Goal: Information Seeking & Learning: Learn about a topic

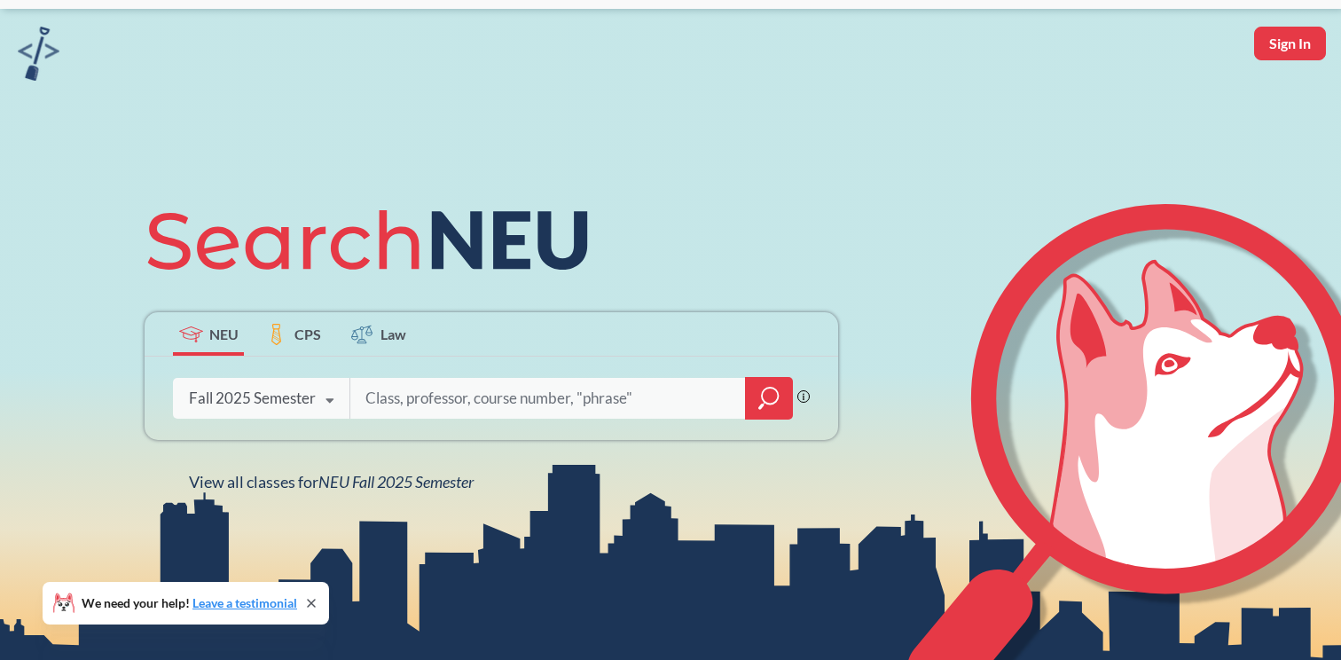
scroll to position [51, 0]
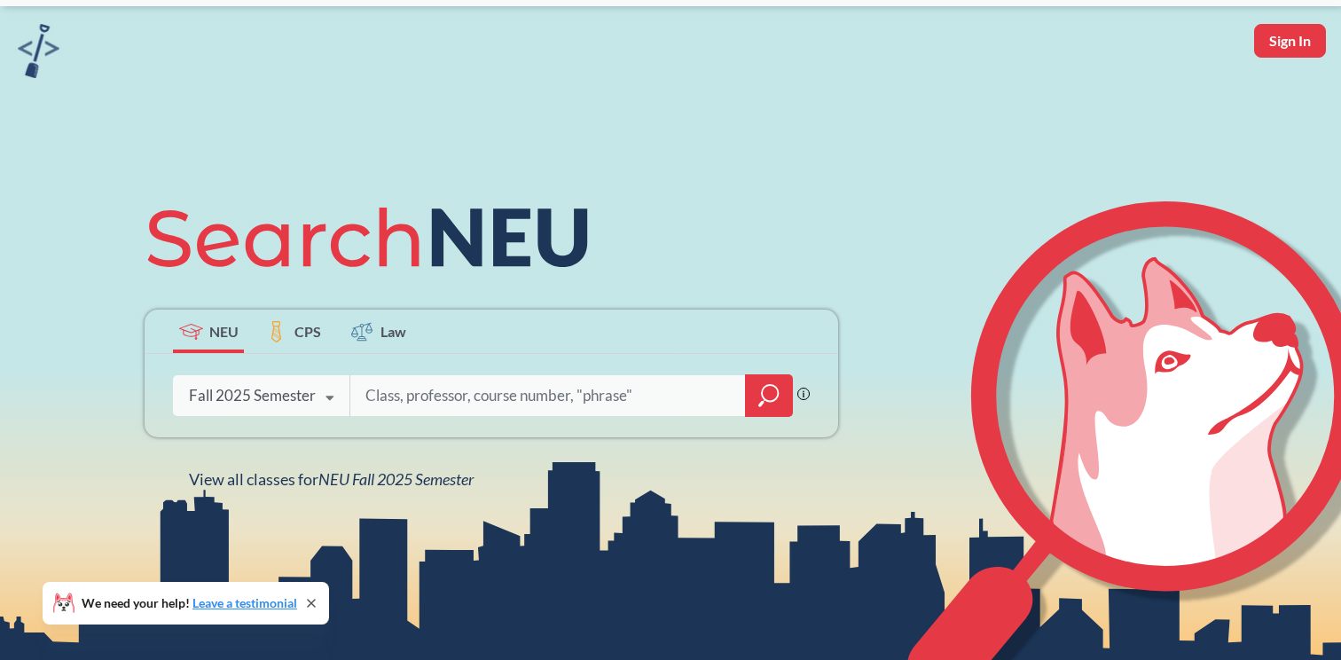
click at [631, 398] on input "search" at bounding box center [548, 395] width 369 height 37
type input "CS 2101"
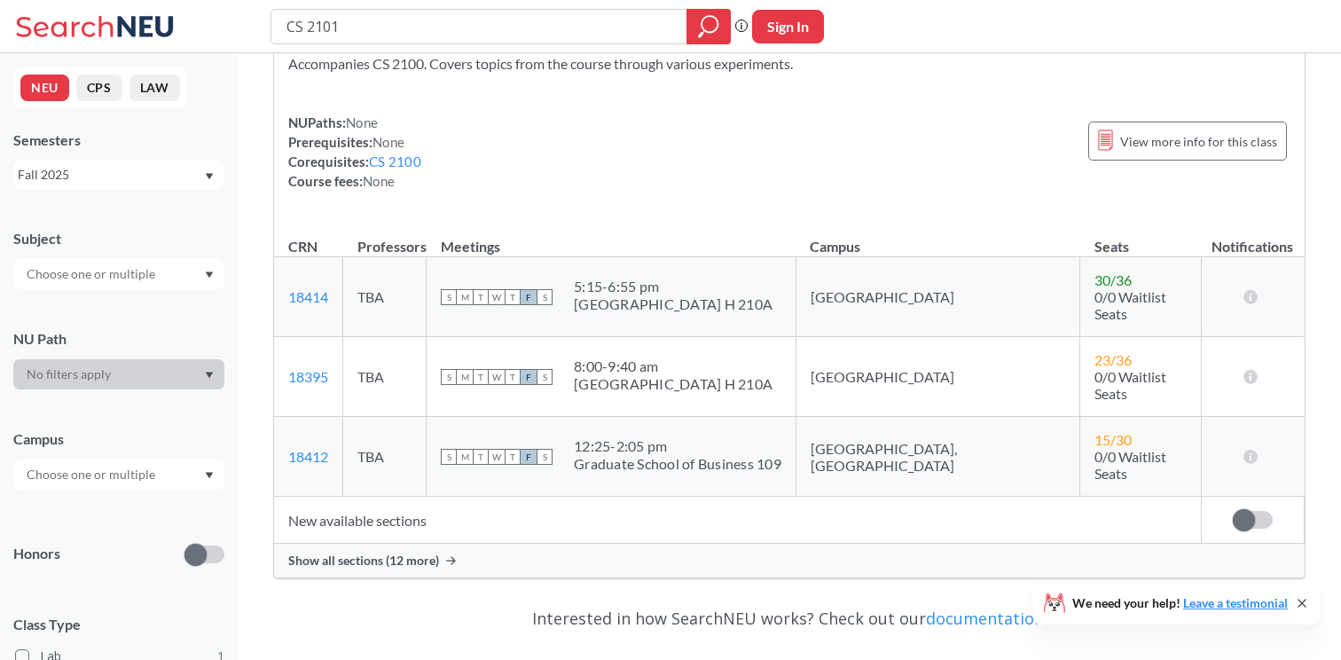
scroll to position [78, 0]
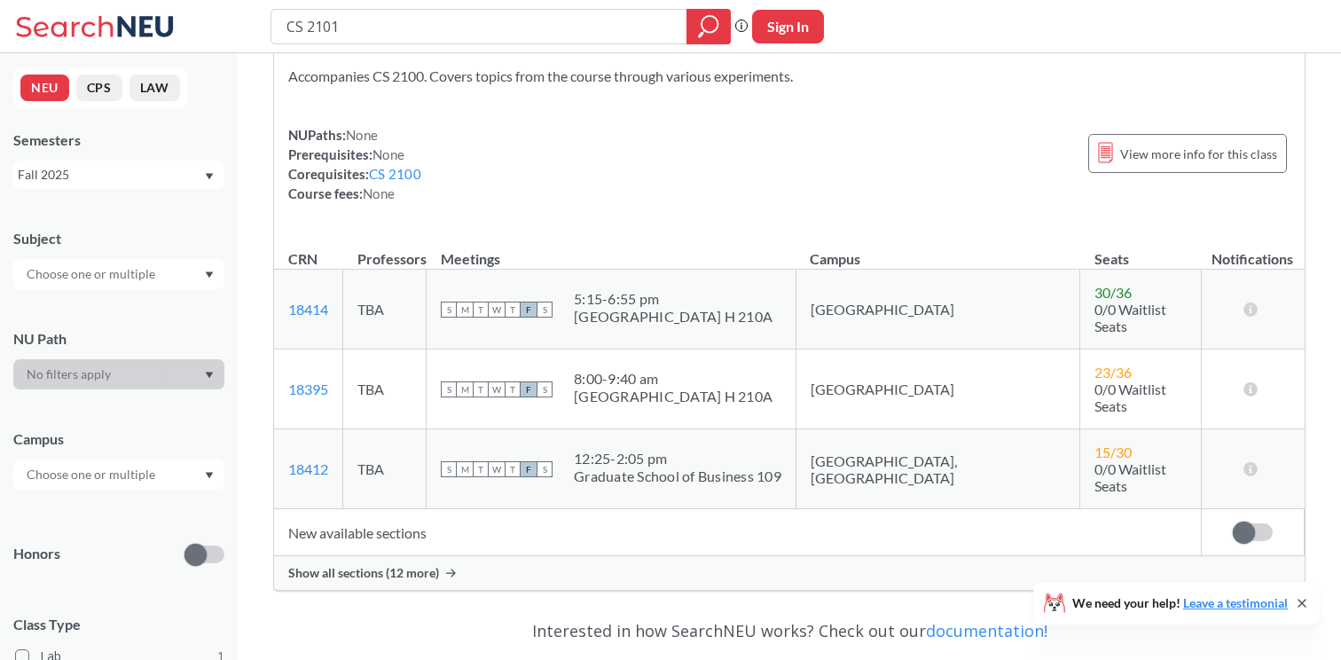
click at [1255, 523] on label at bounding box center [1253, 532] width 40 height 18
click at [1233, 523] on input "checkbox" at bounding box center [1233, 523] width 0 height 0
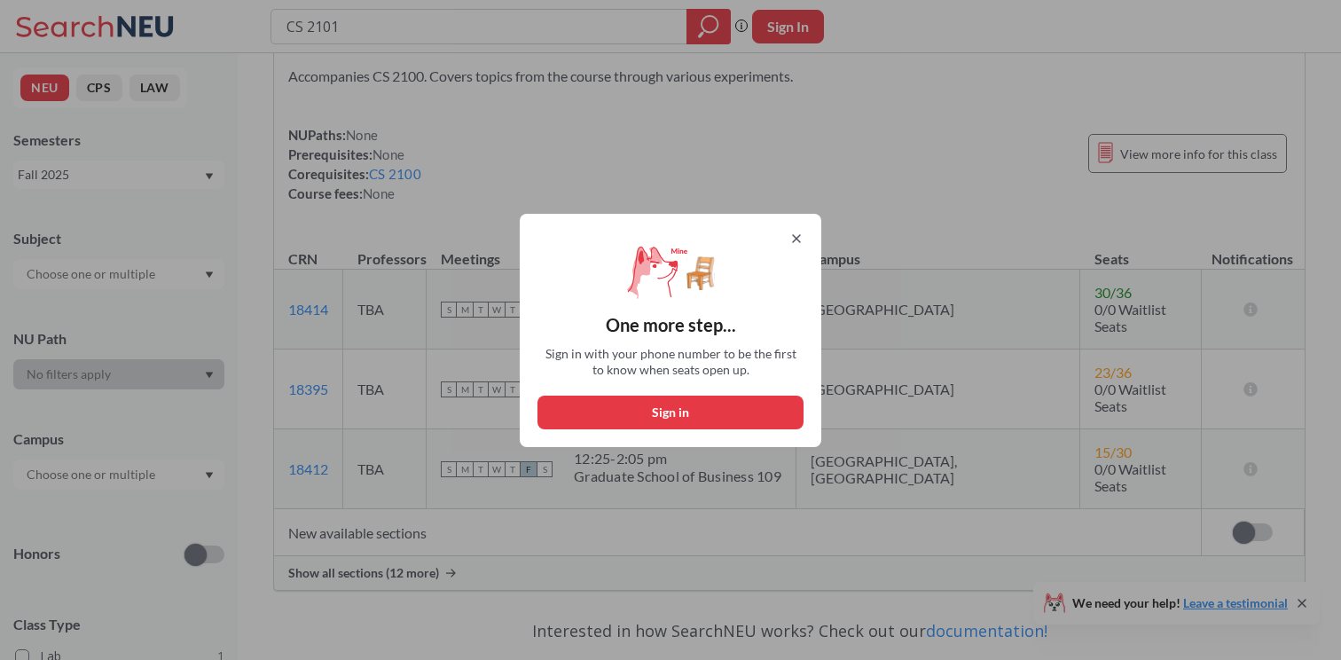
click at [799, 233] on icon at bounding box center [796, 238] width 14 height 14
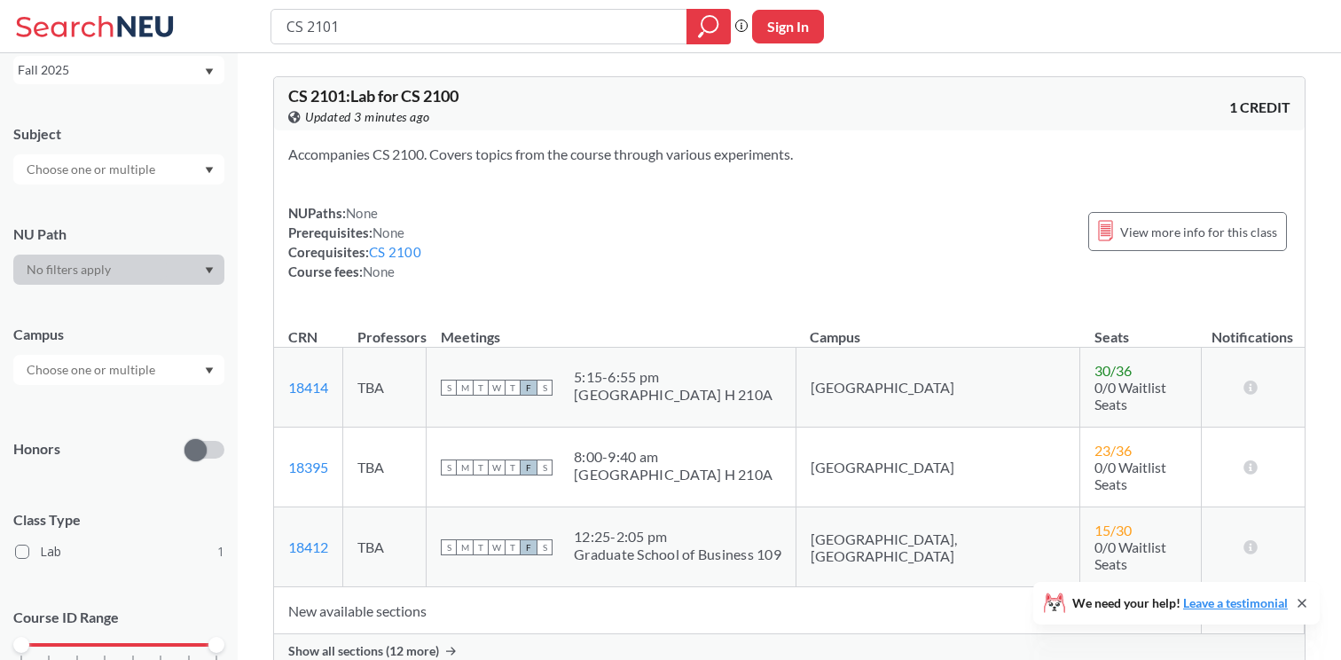
scroll to position [111, 0]
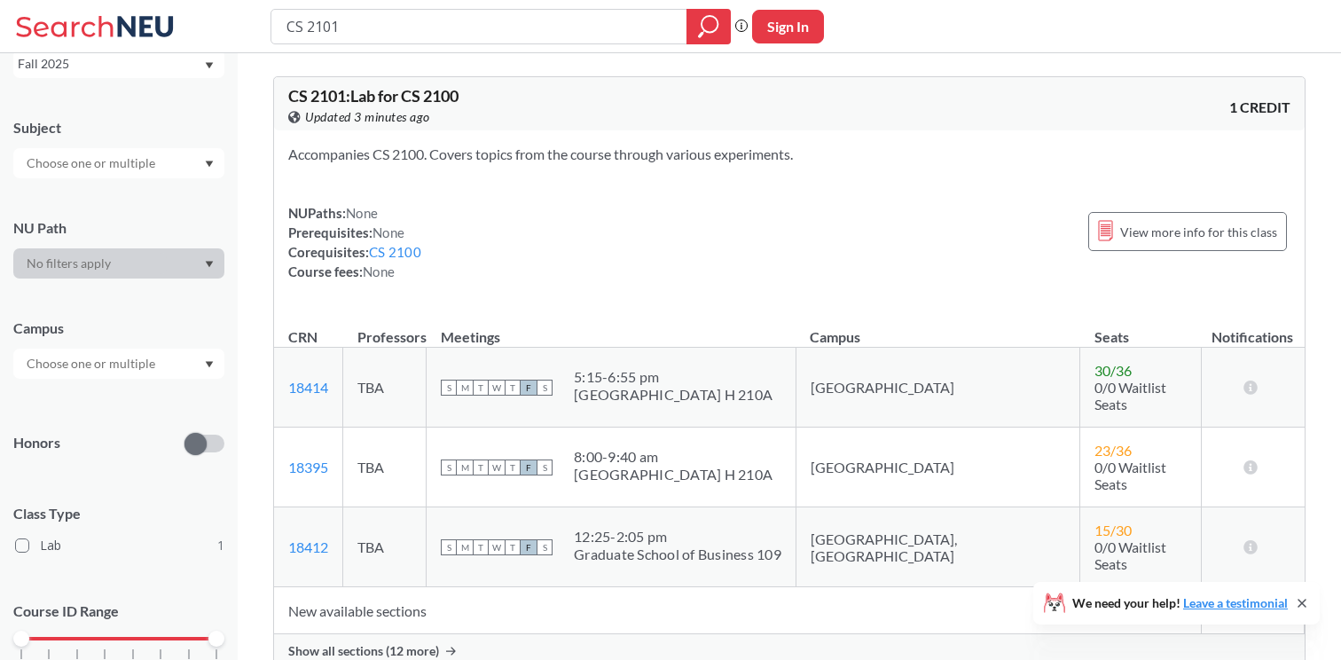
click at [185, 289] on div "Subject NU Path Campus Honors Class Type Lab 1 Course ID Range 1000 2000 3000 4…" at bounding box center [118, 406] width 211 height 612
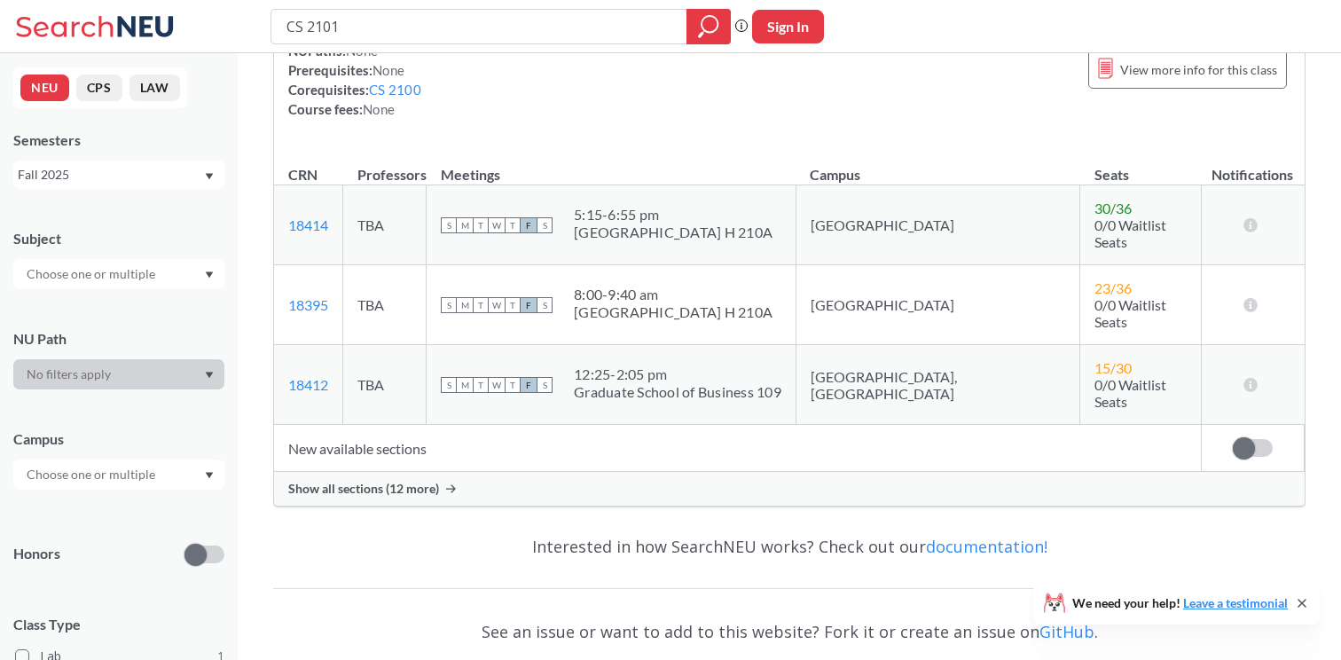
scroll to position [182, 0]
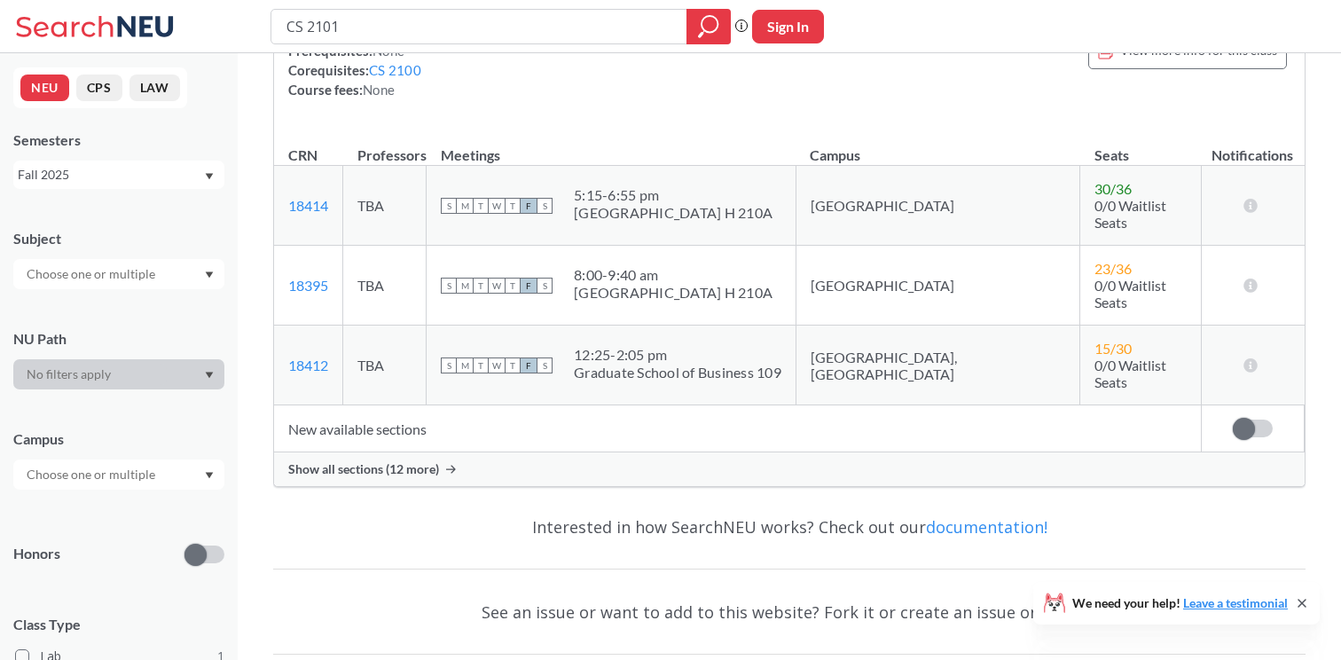
click at [358, 461] on span "Show all sections (12 more)" at bounding box center [363, 469] width 151 height 16
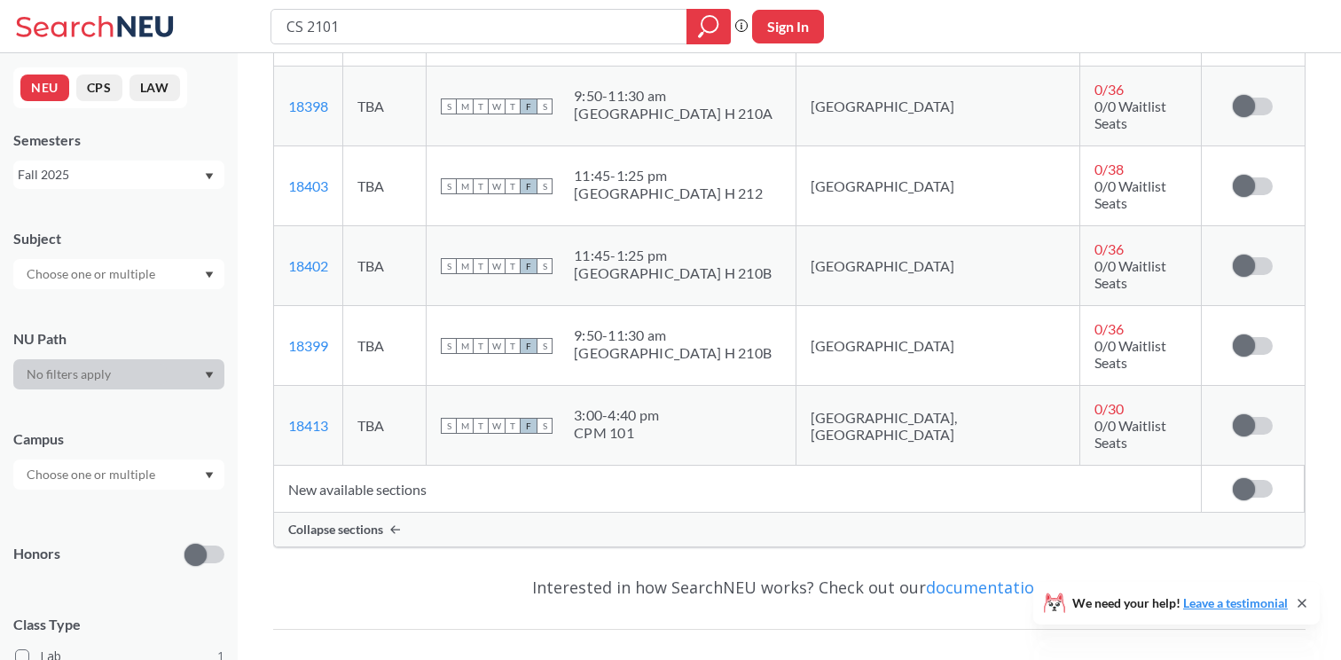
scroll to position [1053, 0]
